Goal: Information Seeking & Learning: Learn about a topic

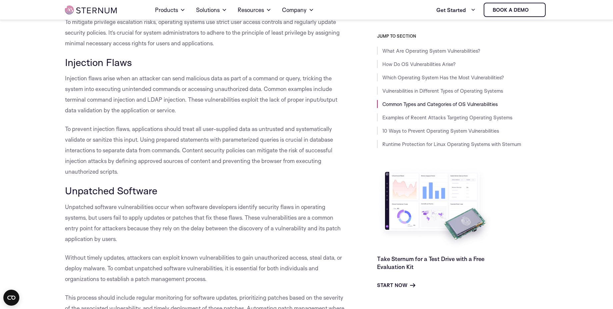
scroll to position [1225, 0]
click at [131, 114] on span "Injection flaws arise when an attacker can send malicious data as part of a com…" at bounding box center [201, 94] width 272 height 39
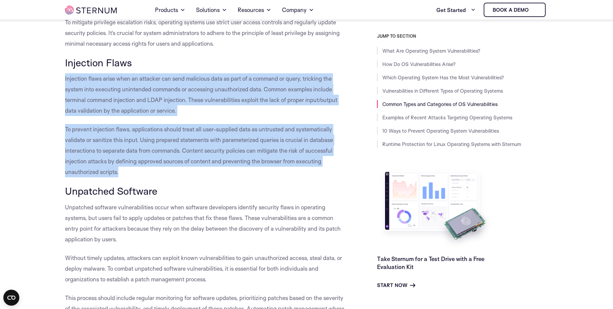
drag, startPoint x: 62, startPoint y: 89, endPoint x: 209, endPoint y: 179, distance: 172.6
copy div "Injection flaws arise when an attacker can send malicious data as part of a com…"
click at [106, 114] on span "Injection flaws arise when an attacker can send malicious data as part of a com…" at bounding box center [201, 94] width 272 height 39
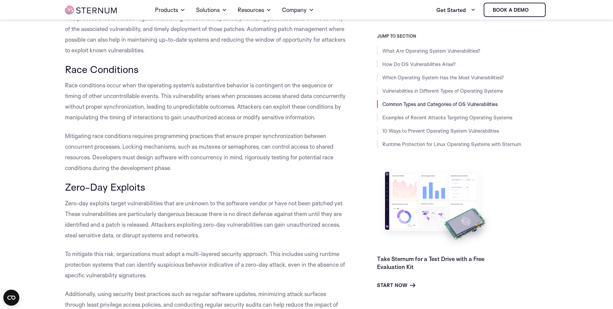
scroll to position [1505, 0]
drag, startPoint x: 64, startPoint y: 94, endPoint x: 246, endPoint y: 188, distance: 204.5
copy div "Race conditions occur when the operating system’s substantive behavior is conti…"
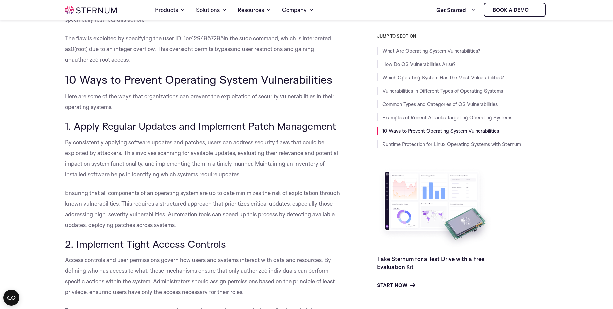
scroll to position [2359, 0]
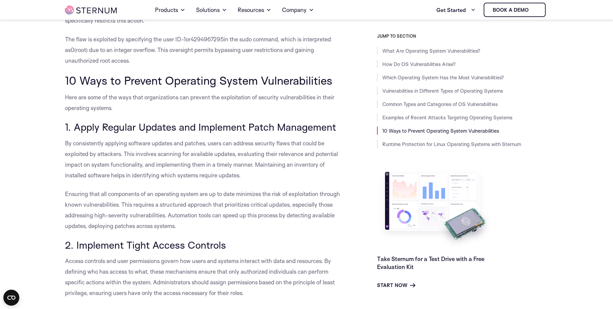
drag, startPoint x: 62, startPoint y: 149, endPoint x: 343, endPoint y: 146, distance: 280.8
copy span "1. Apply Regular Updates and Implement Patch Management"
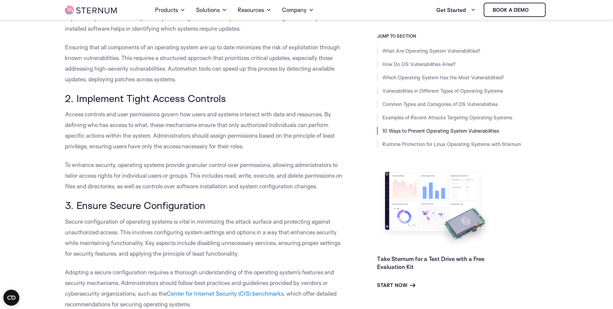
scroll to position [2519, 0]
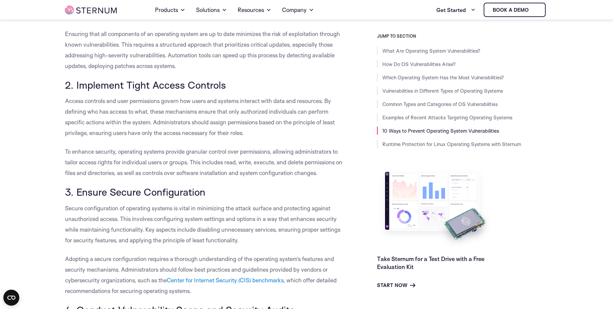
drag, startPoint x: 74, startPoint y: 107, endPoint x: 234, endPoint y: 103, distance: 159.8
click at [234, 91] on h3 "2. Implement Tight Access Controls" at bounding box center [206, 84] width 282 height 11
copy span "Implement Tight Access Controls"
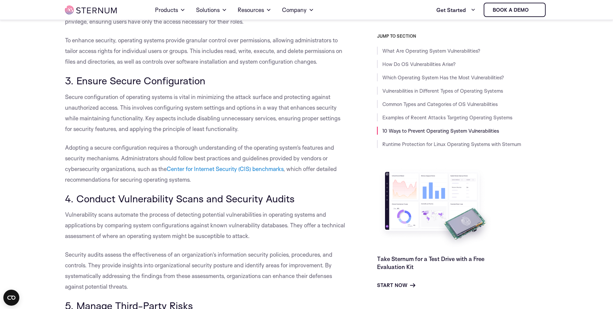
scroll to position [2665, 0]
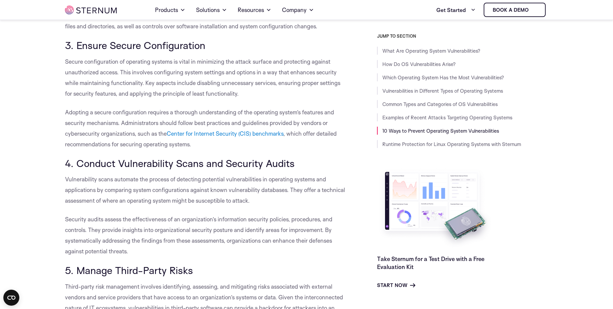
drag, startPoint x: 75, startPoint y: 66, endPoint x: 217, endPoint y: 63, distance: 141.8
click at [217, 51] on h3 "3. Ensure Secure Configuration" at bounding box center [206, 45] width 282 height 11
copy span "Ensure Secure Configuration"
drag, startPoint x: 79, startPoint y: 183, endPoint x: 308, endPoint y: 180, distance: 229.2
click at [308, 169] on h3 "4. Conduct Vulnerability Scans and Security Audits" at bounding box center [206, 163] width 282 height 11
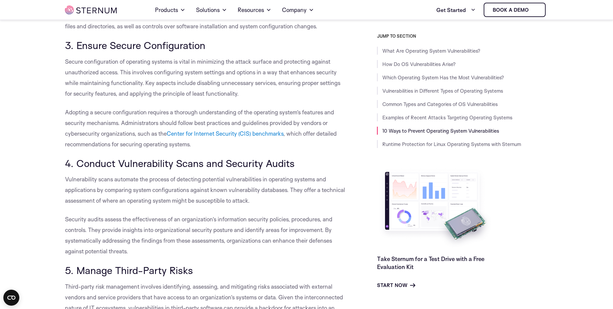
copy span "Conduct Vulnerability Scans and Security Audits"
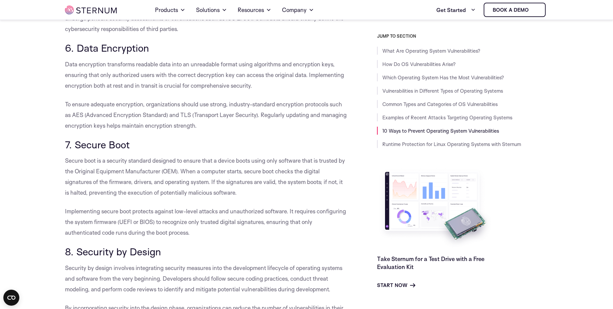
scroll to position [3012, 0]
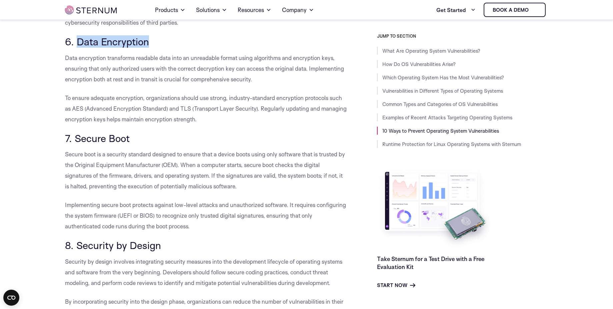
drag, startPoint x: 149, startPoint y: 65, endPoint x: 78, endPoint y: 63, distance: 71.1
click at [78, 47] on h3 "6. Data Encryption" at bounding box center [206, 41] width 282 height 11
copy span "Data Encryption"
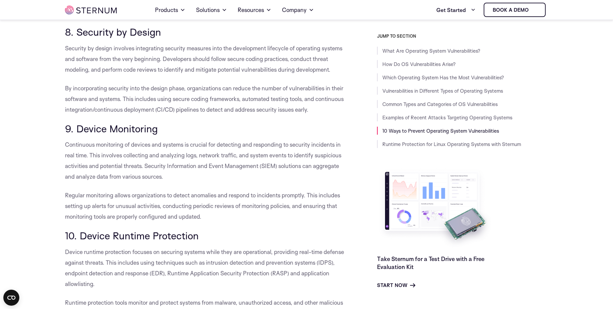
scroll to position [3212, 0]
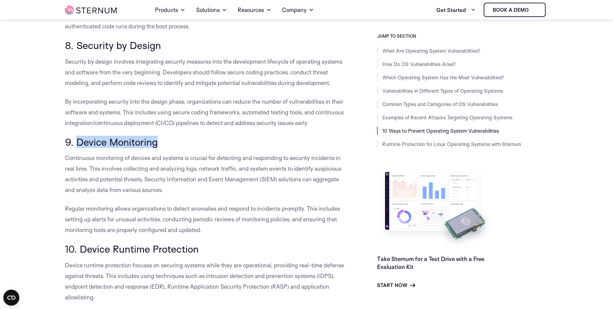
drag, startPoint x: 78, startPoint y: 164, endPoint x: 180, endPoint y: 161, distance: 102.8
click at [180, 148] on h3 "9. Device Monitoring" at bounding box center [206, 141] width 282 height 11
copy span "Device Monitoring"
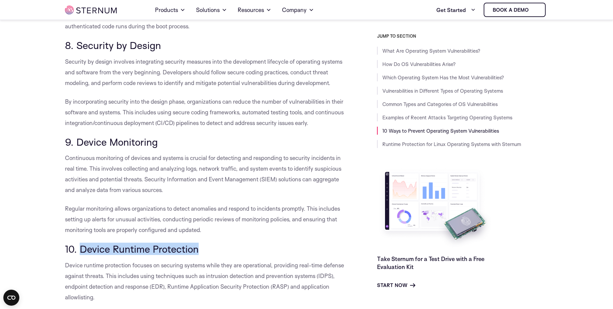
drag, startPoint x: 82, startPoint y: 272, endPoint x: 205, endPoint y: 272, distance: 122.7
click at [205, 255] on h3 "10. Device Runtime Protection" at bounding box center [206, 248] width 282 height 11
copy span "Device Runtime Protection"
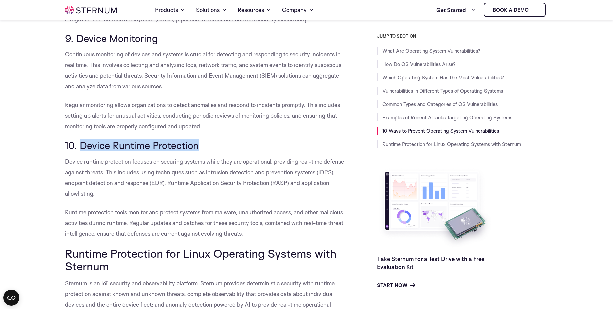
scroll to position [3292, 0]
